Goal: Information Seeking & Learning: Find specific page/section

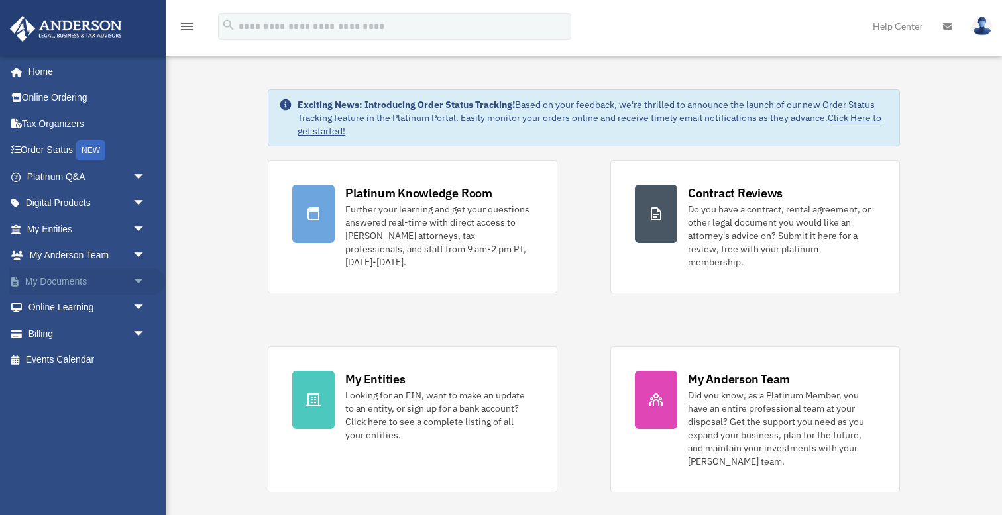
click at [142, 280] on span "arrow_drop_down" at bounding box center [146, 281] width 27 height 27
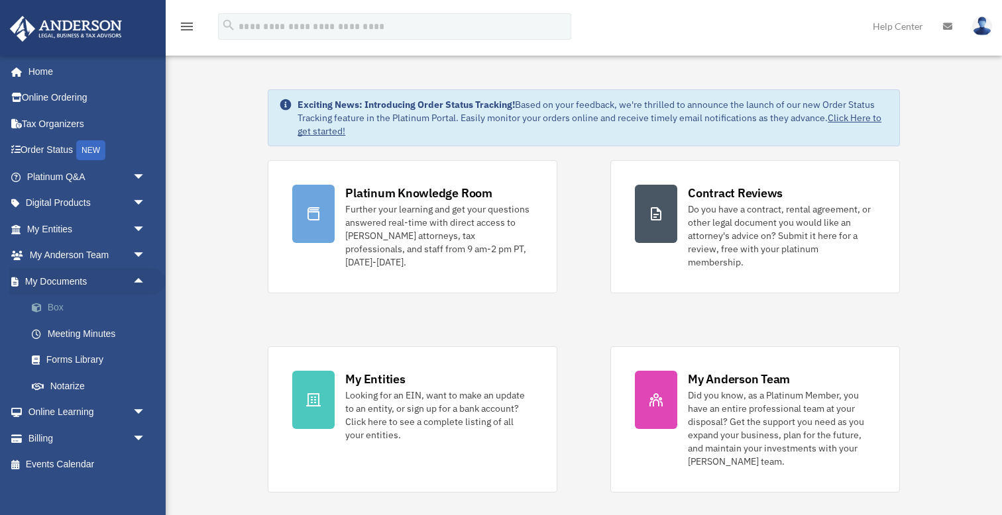
click at [58, 307] on link "Box" at bounding box center [92, 308] width 147 height 27
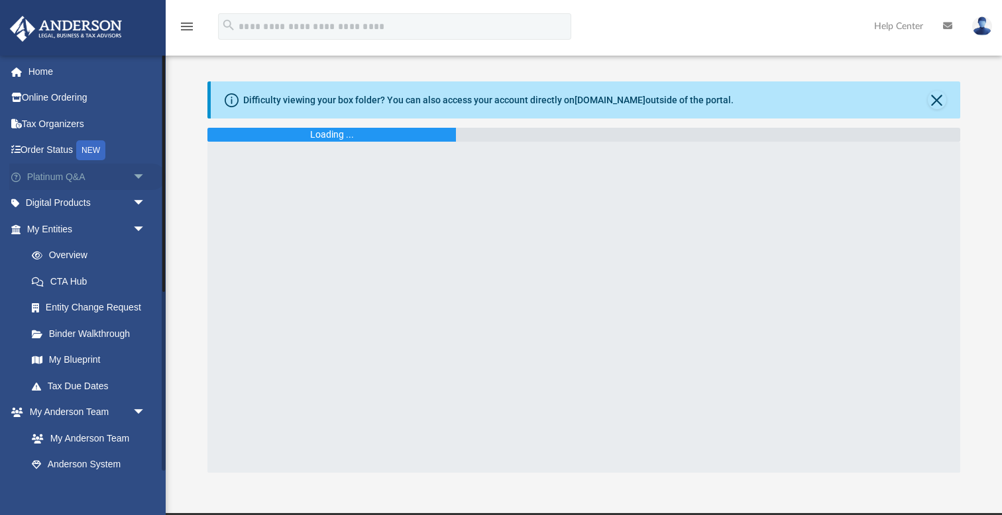
click at [136, 180] on span "arrow_drop_down" at bounding box center [146, 177] width 27 height 27
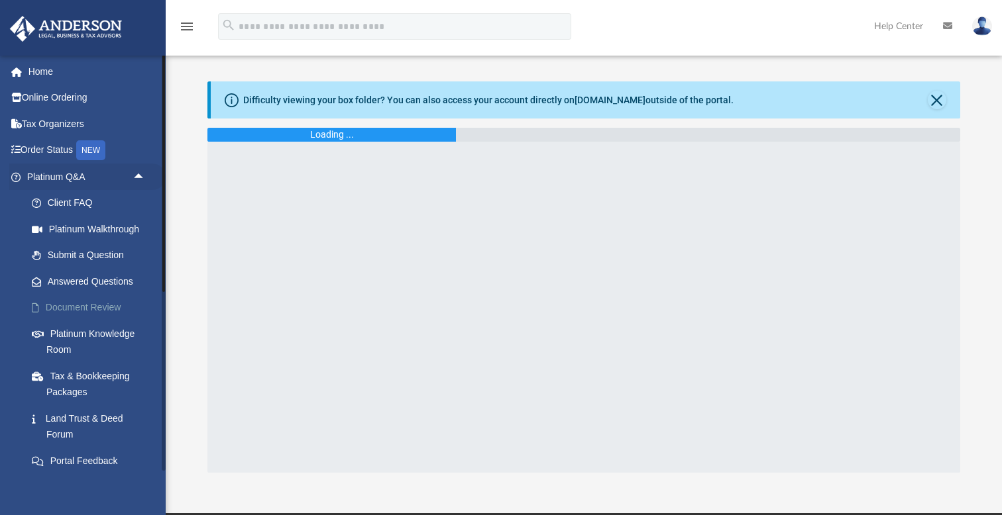
click at [108, 304] on link "Document Review" at bounding box center [92, 308] width 147 height 27
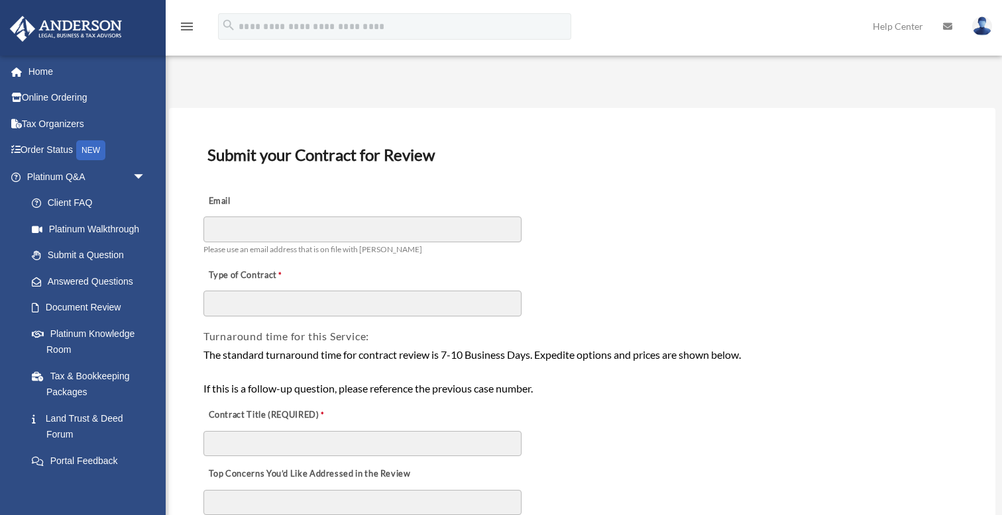
click at [99, 415] on link "Land Trust & Deed Forum" at bounding box center [92, 426] width 147 height 42
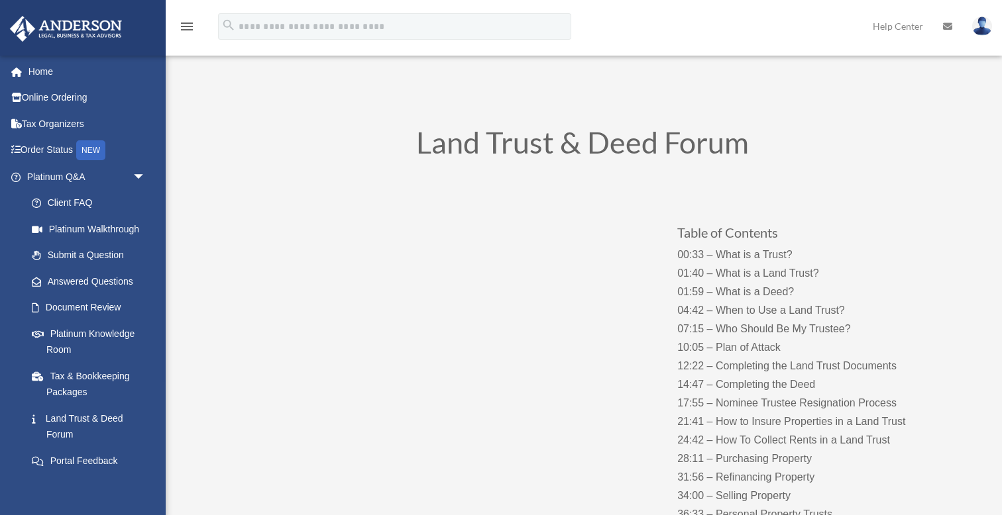
click at [524, 118] on div "Land Trust & Deed Forum" at bounding box center [583, 146] width 716 height 69
click at [109, 276] on link "Answered Questions" at bounding box center [92, 281] width 147 height 27
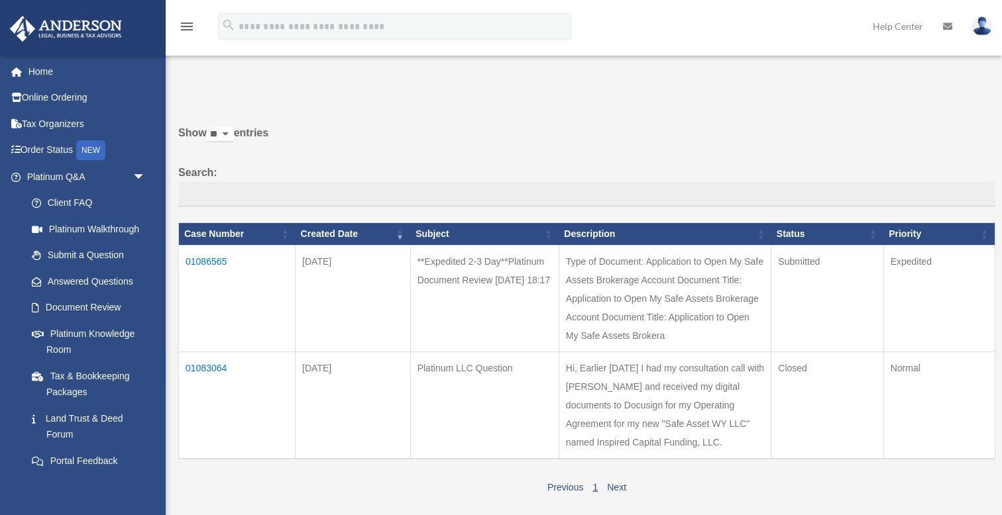
click at [209, 268] on td "01086565" at bounding box center [237, 299] width 117 height 107
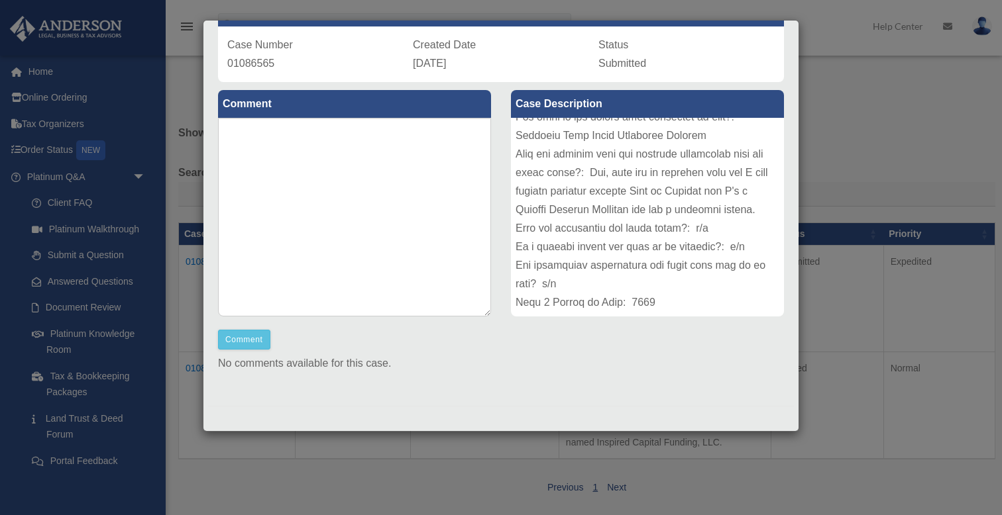
scroll to position [94, 0]
click at [619, 305] on div at bounding box center [647, 217] width 273 height 199
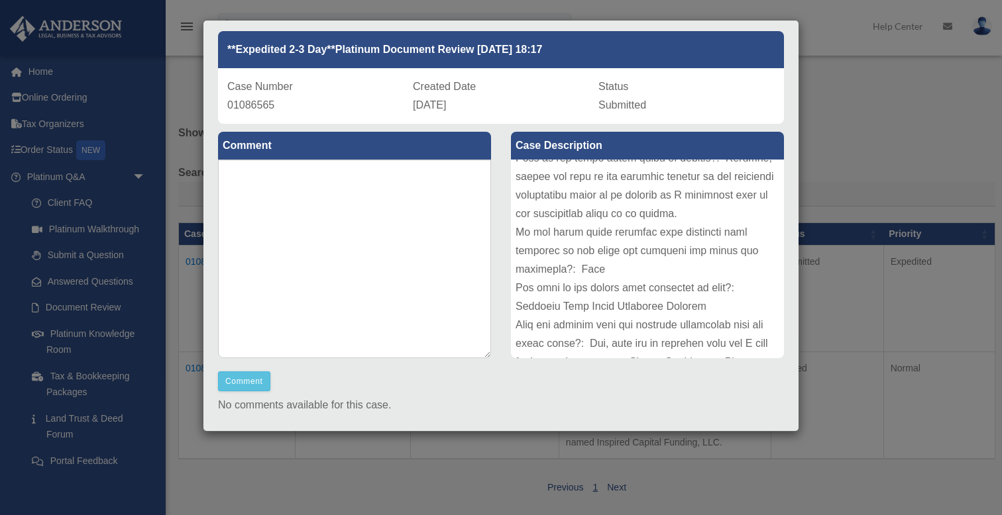
scroll to position [276, 0]
